Goal: Find specific fact: Find specific fact

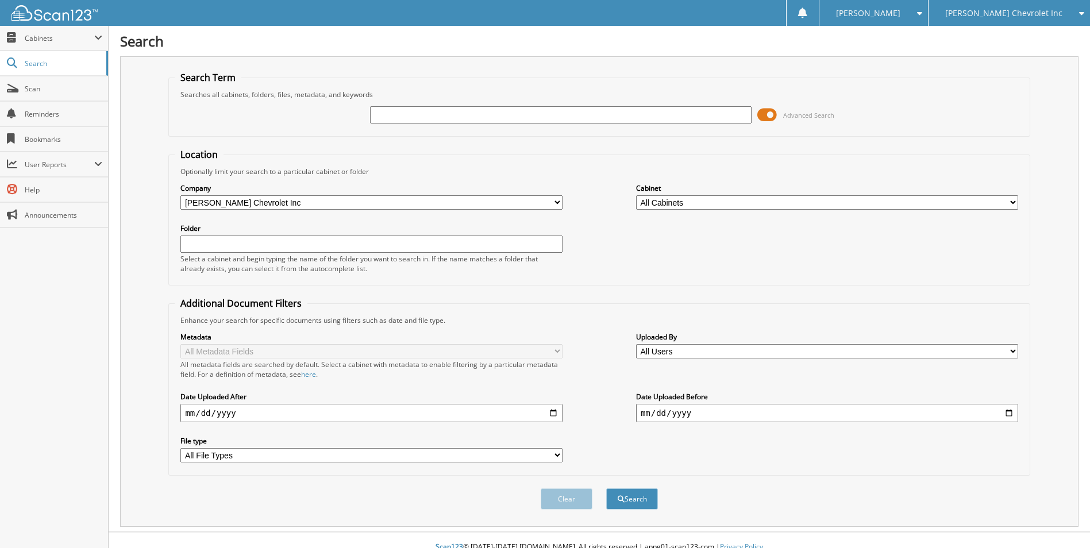
click at [1008, 10] on span "[PERSON_NAME] Chevrolet Inc" at bounding box center [1003, 13] width 117 height 7
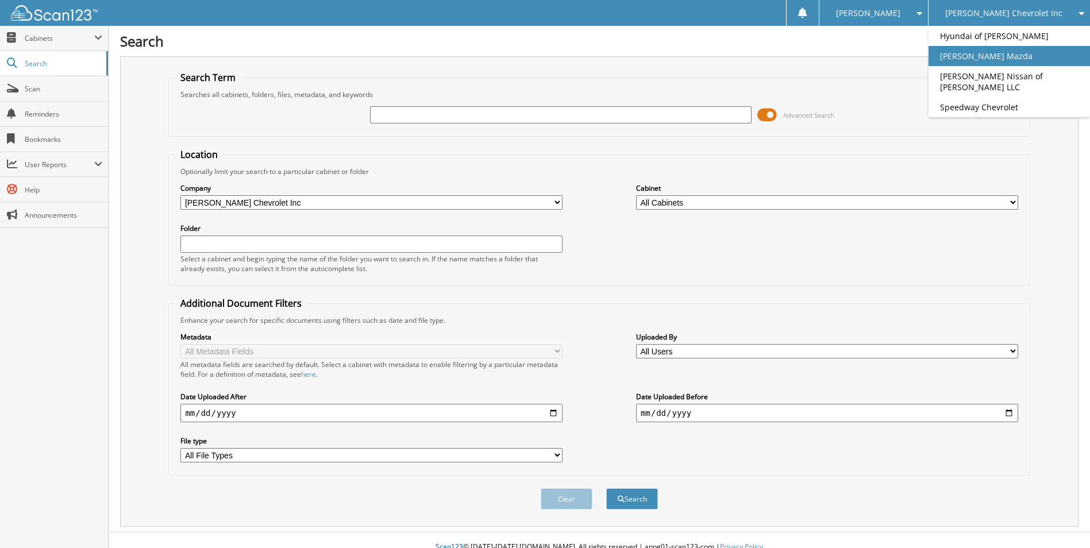
click at [1010, 63] on link "[PERSON_NAME] Mazda" at bounding box center [1009, 56] width 161 height 20
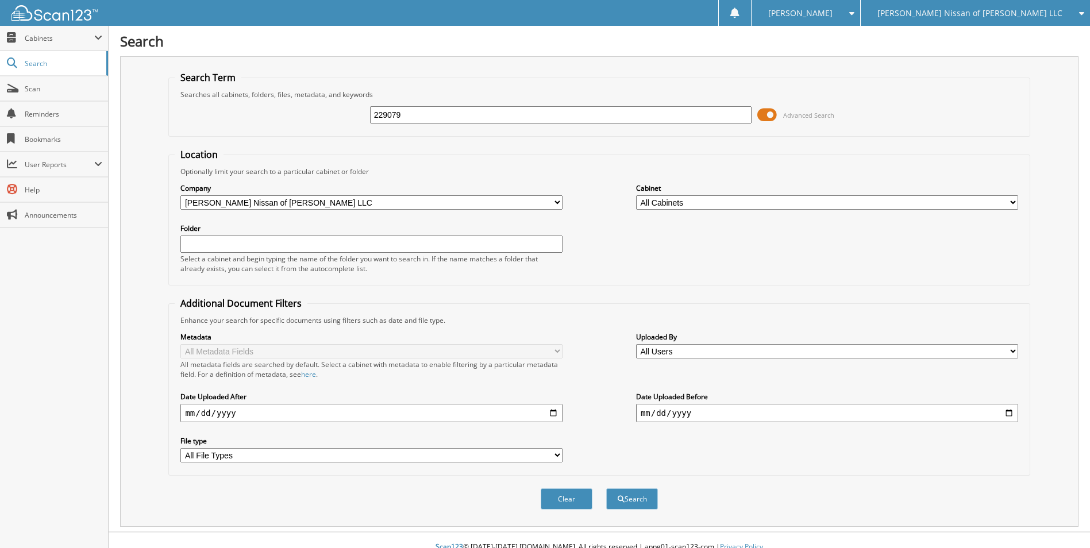
type input "229079"
click at [606, 488] on button "Search" at bounding box center [632, 498] width 52 height 21
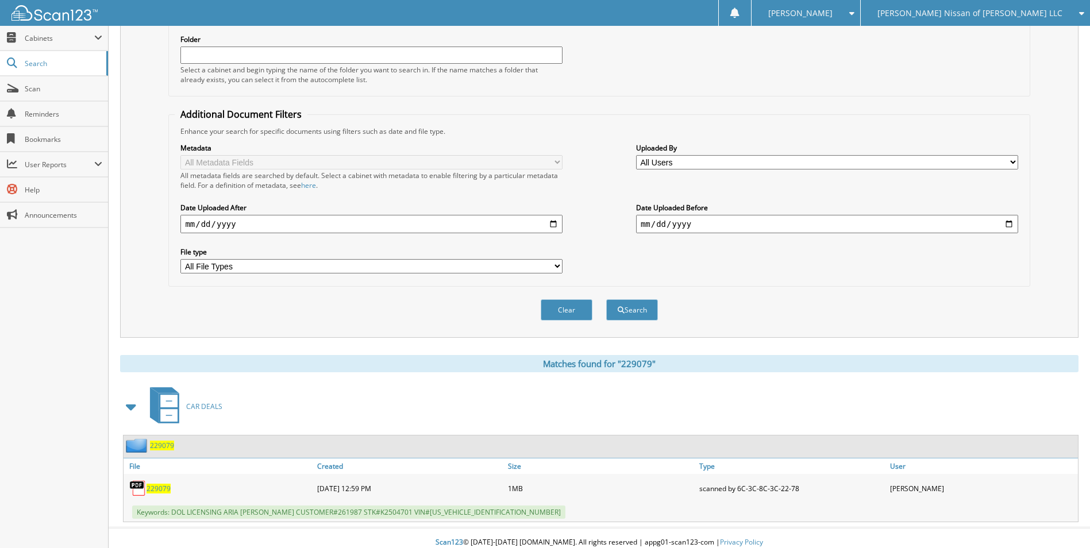
scroll to position [198, 0]
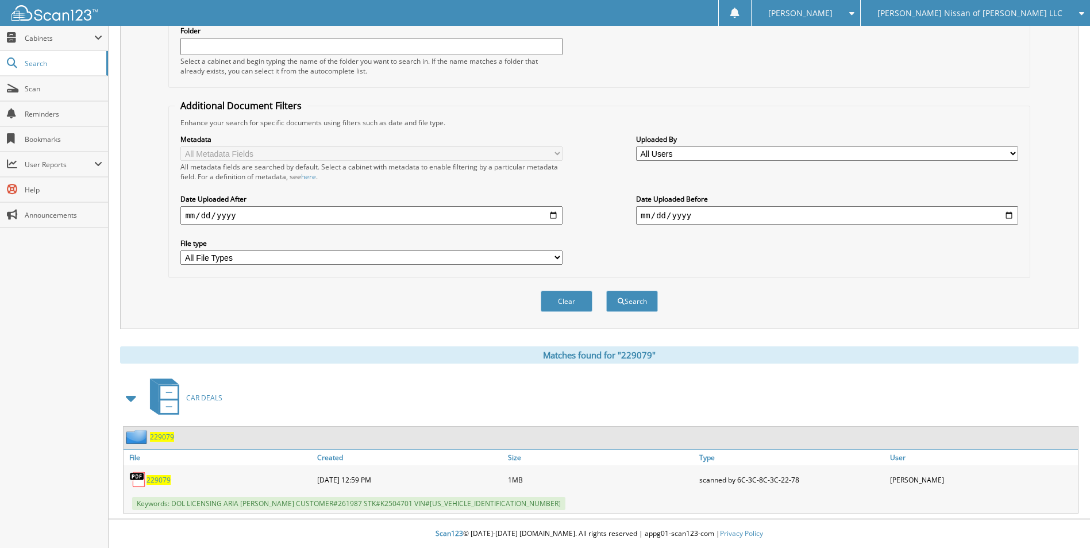
click at [155, 438] on span "229079" at bounding box center [162, 437] width 24 height 10
